Goal: Navigation & Orientation: Locate item on page

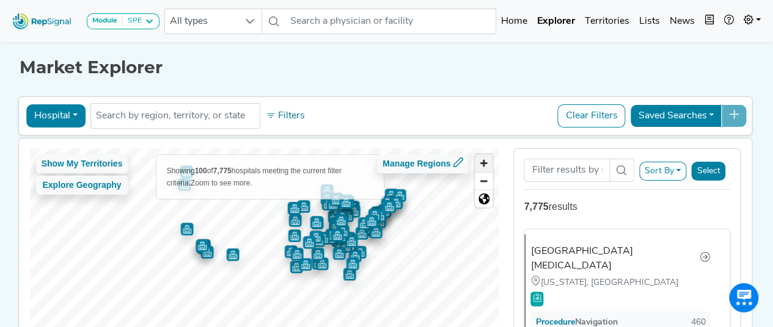
click at [489, 166] on span "Zoom in" at bounding box center [484, 164] width 18 height 18
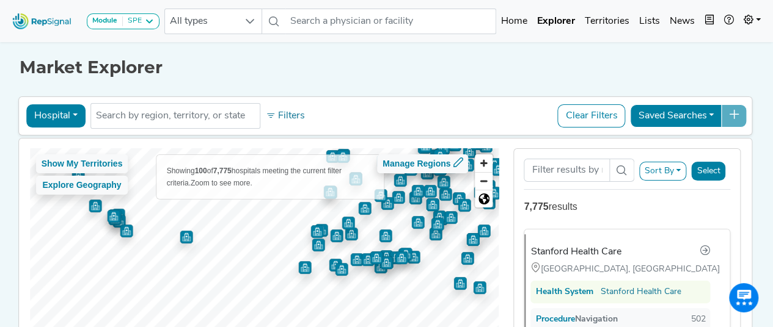
click at [353, 148] on div at bounding box center [264, 148] width 469 height 0
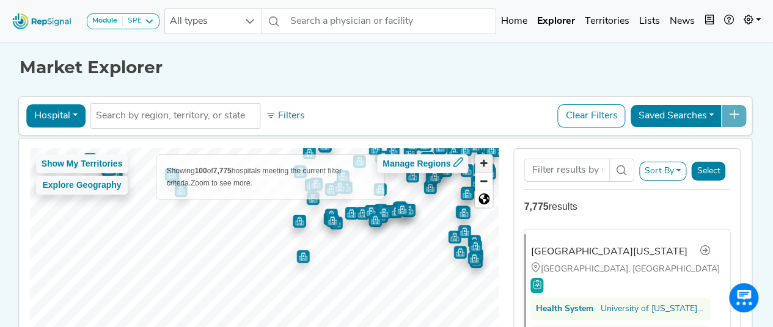
click at [487, 161] on span "Zoom in" at bounding box center [484, 164] width 18 height 18
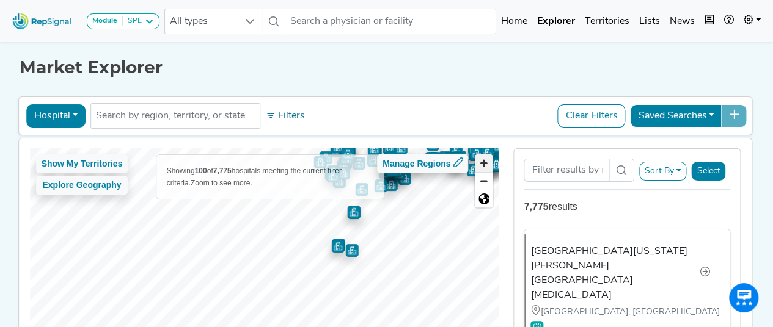
click at [487, 161] on span "Zoom in" at bounding box center [484, 164] width 18 height 18
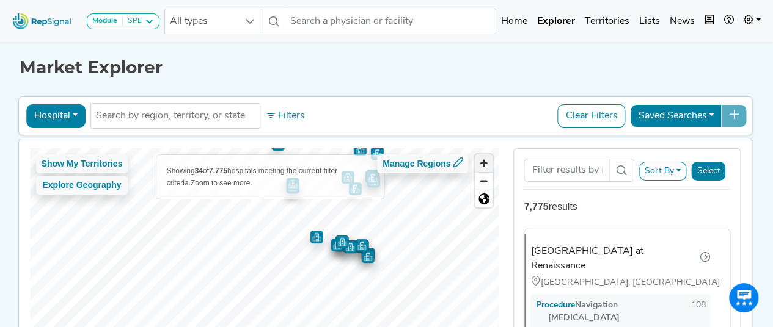
click at [485, 162] on span "Zoom in" at bounding box center [484, 164] width 18 height 18
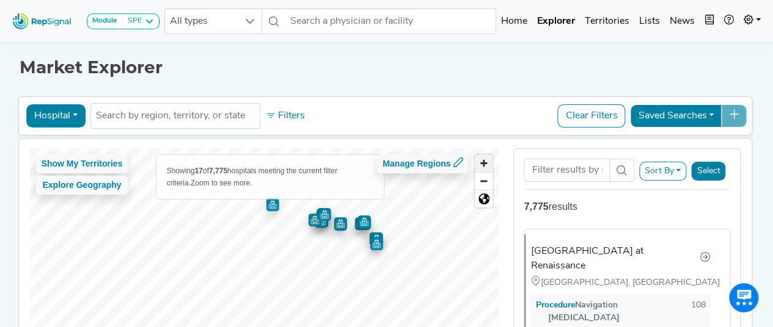
click at [488, 162] on span "Zoom in" at bounding box center [484, 164] width 18 height 18
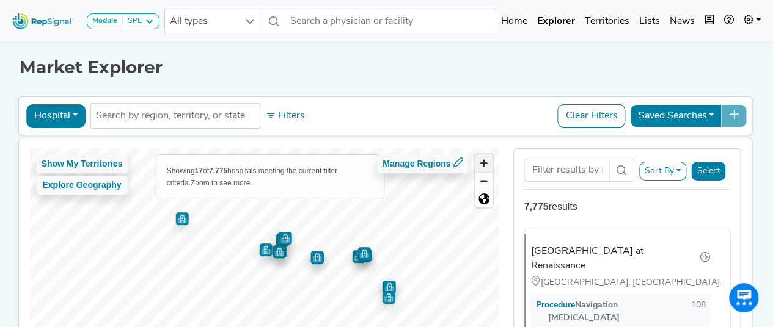
click at [488, 158] on span "Zoom in" at bounding box center [484, 164] width 18 height 18
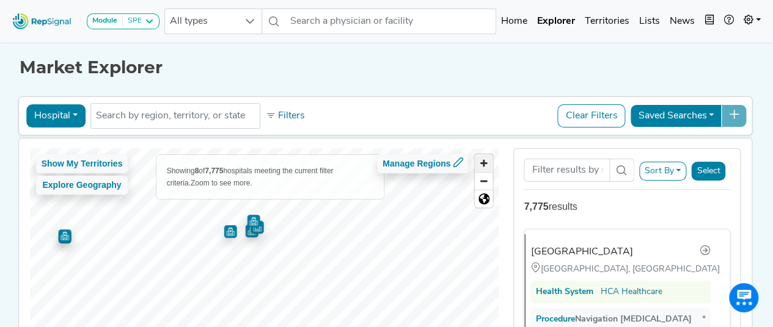
click at [482, 164] on span "Zoom in" at bounding box center [484, 164] width 18 height 18
